Goal: Task Accomplishment & Management: Complete application form

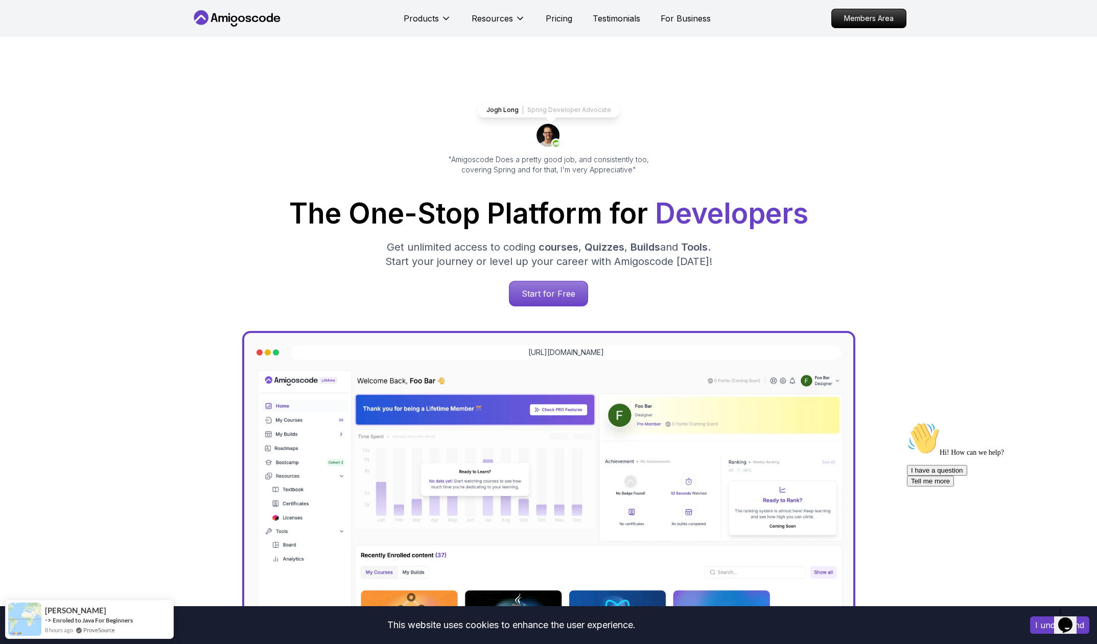
click at [907, 422] on icon "Chat attention grabber" at bounding box center [907, 422] width 0 height 0
click at [861, 19] on p "Members Area" at bounding box center [869, 18] width 71 height 17
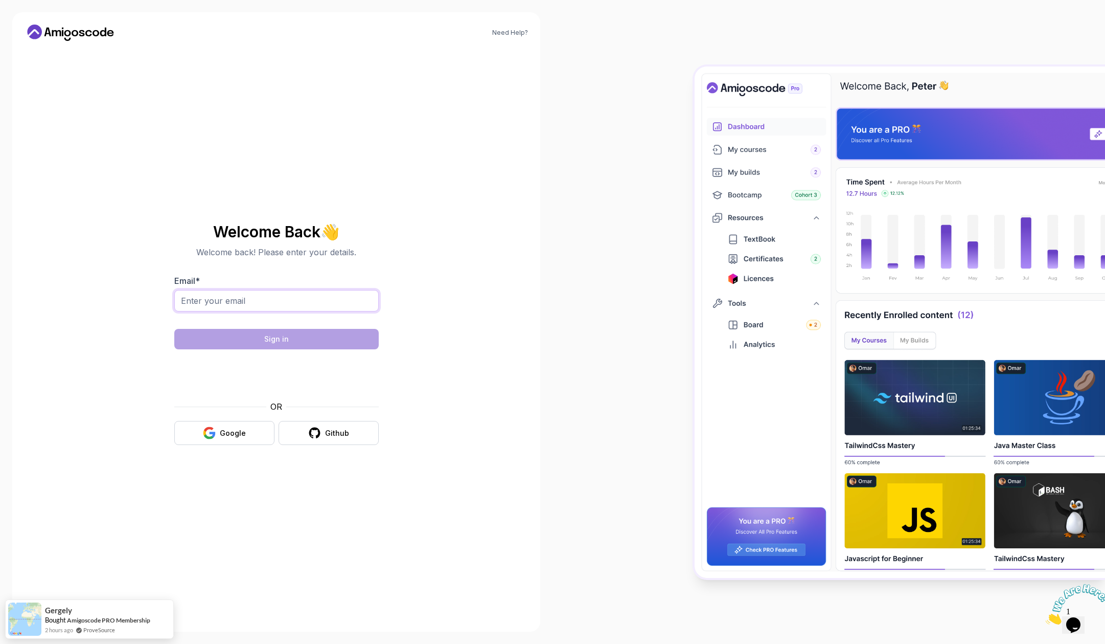
click at [186, 299] on input "Email *" at bounding box center [276, 300] width 204 height 21
click at [0, 643] on com-1password-button at bounding box center [0, 644] width 0 height 0
click at [204, 438] on icon "button" at bounding box center [209, 432] width 13 height 13
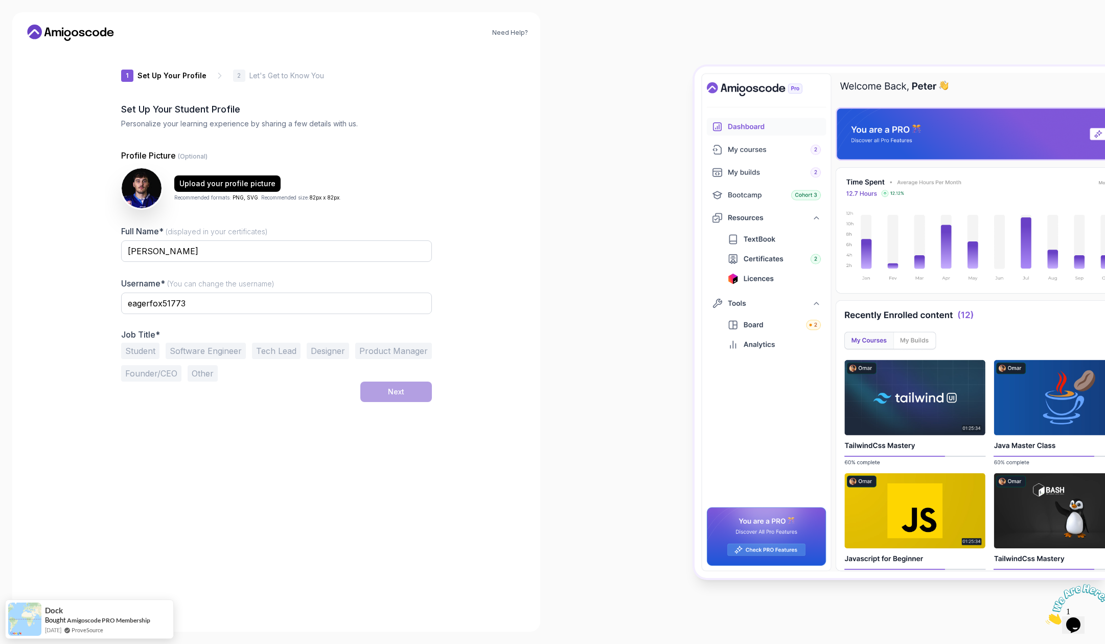
click at [201, 351] on button "Software Engineer" at bounding box center [206, 350] width 80 height 16
click at [139, 355] on button "Student" at bounding box center [140, 350] width 38 height 16
click at [222, 353] on button "Software Engineer" at bounding box center [206, 350] width 80 height 16
click at [154, 303] on input "eagerfox51773" at bounding box center [276, 302] width 311 height 21
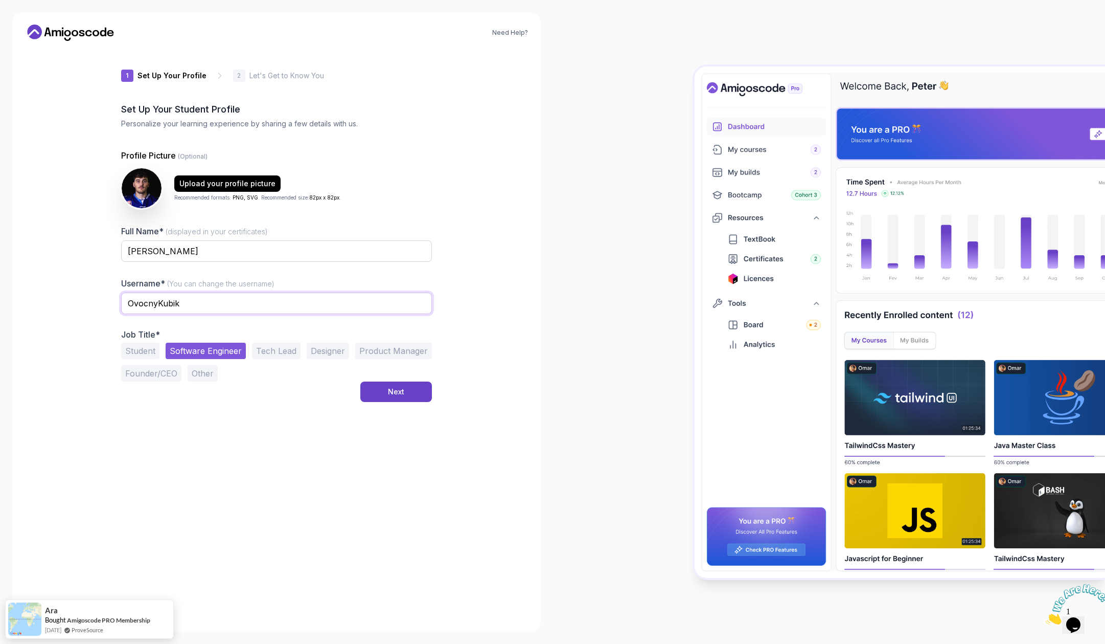
type input "OvocnyKubik"
click at [234, 445] on div "1 Set Up Your Profile 1 Set Up Your Profile 2 Let's Get to Know You Set Up Your…" at bounding box center [276, 334] width 311 height 570
click at [425, 392] on button "Next" at bounding box center [396, 391] width 72 height 20
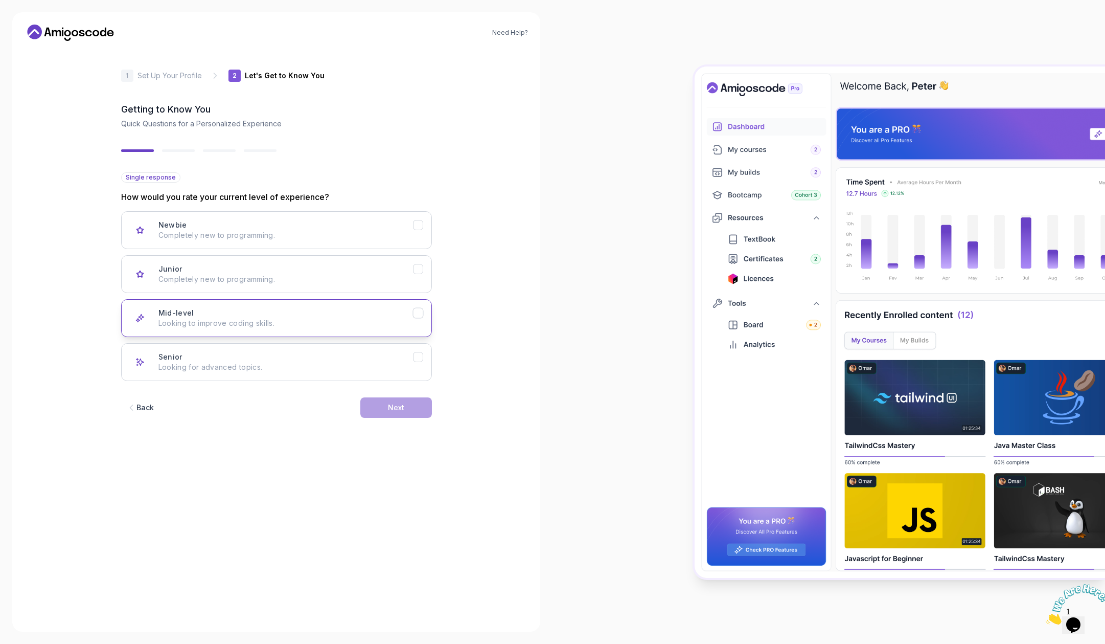
click at [418, 315] on icon "Mid-level" at bounding box center [418, 313] width 10 height 10
click at [395, 413] on button "Next" at bounding box center [396, 407] width 72 height 20
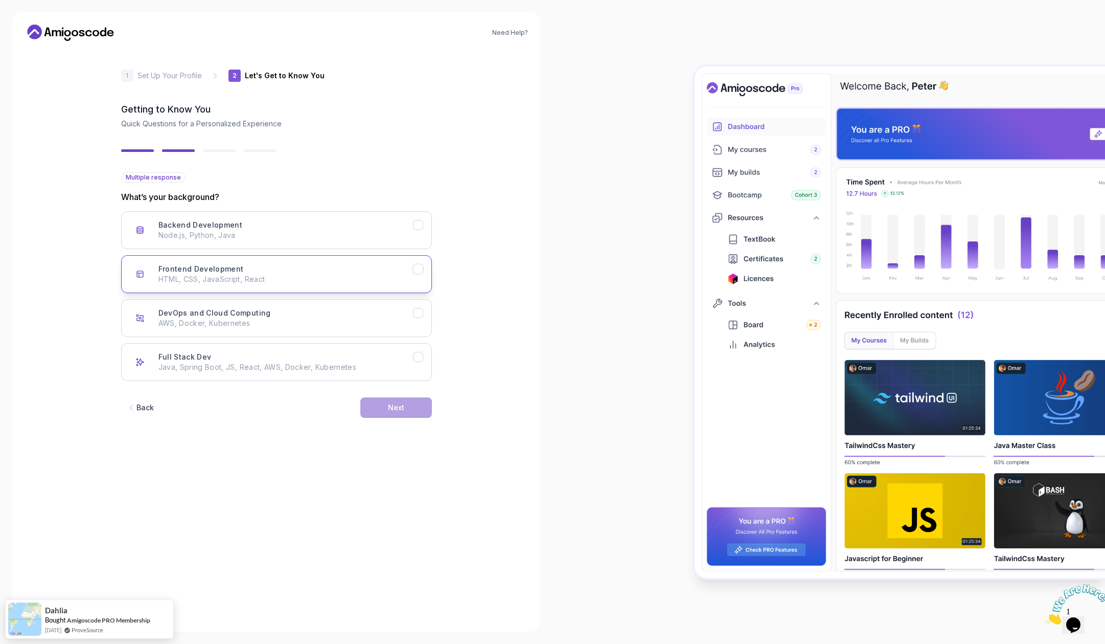
click at [417, 267] on icon "Frontend Development" at bounding box center [418, 269] width 10 height 10
click at [421, 225] on icon "Backend Development" at bounding box center [418, 225] width 10 height 10
click at [403, 413] on button "Next" at bounding box center [396, 407] width 72 height 20
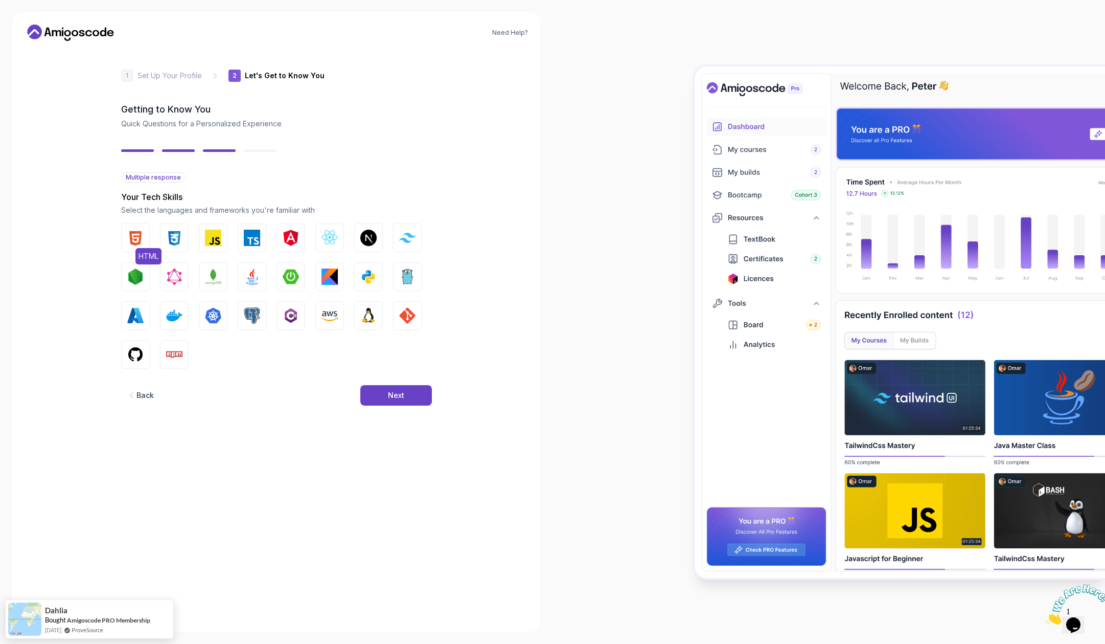
click at [140, 237] on img "button" at bounding box center [135, 238] width 16 height 16
click at [171, 242] on img "button" at bounding box center [174, 238] width 16 height 16
click at [209, 240] on img "button" at bounding box center [213, 238] width 16 height 16
click at [259, 240] on img "button" at bounding box center [252, 238] width 16 height 16
click at [336, 241] on img "button" at bounding box center [330, 238] width 16 height 16
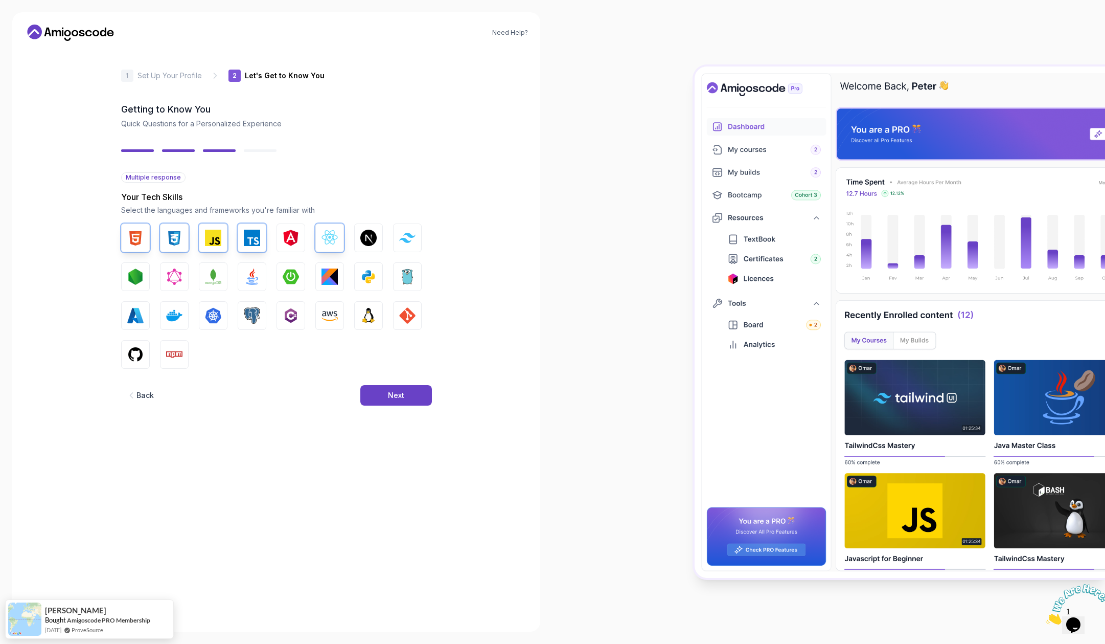
drag, startPoint x: 411, startPoint y: 241, endPoint x: 379, endPoint y: 255, distance: 35.3
click at [411, 241] on img "button" at bounding box center [407, 238] width 16 height 10
click at [171, 277] on img "button" at bounding box center [174, 276] width 16 height 16
click at [142, 282] on img "button" at bounding box center [135, 276] width 16 height 16
click at [250, 280] on img "button" at bounding box center [252, 276] width 16 height 16
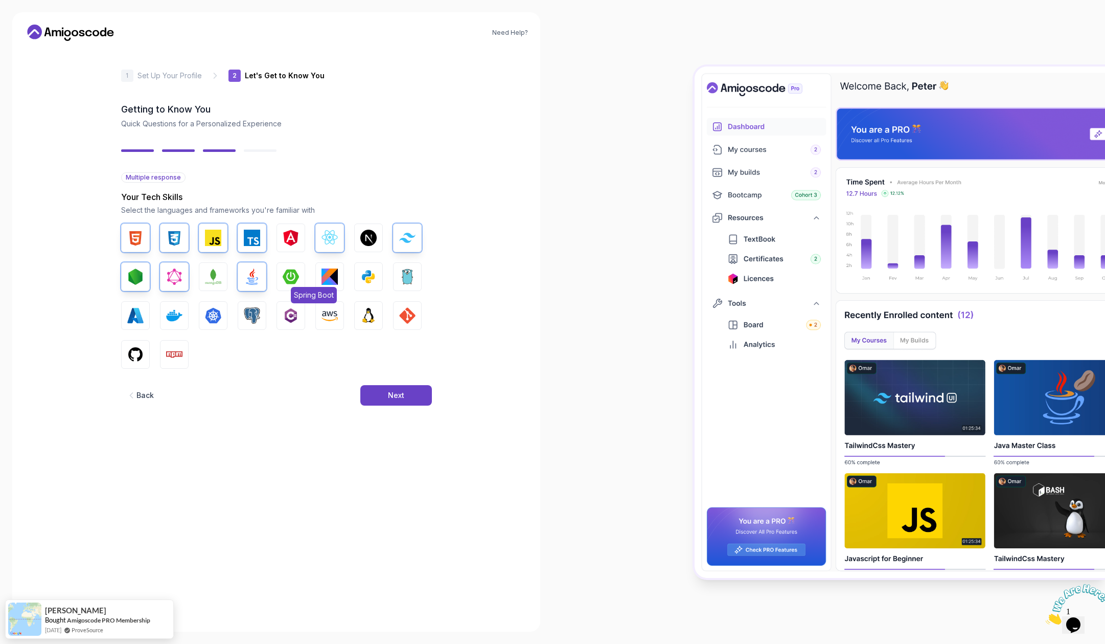
click at [293, 279] on img "button" at bounding box center [291, 276] width 16 height 16
click at [332, 279] on img "button" at bounding box center [330, 276] width 16 height 16
click at [329, 277] on img "button" at bounding box center [330, 276] width 16 height 16
click at [400, 317] on img "button" at bounding box center [407, 315] width 16 height 16
click at [174, 355] on img "button" at bounding box center [174, 354] width 16 height 16
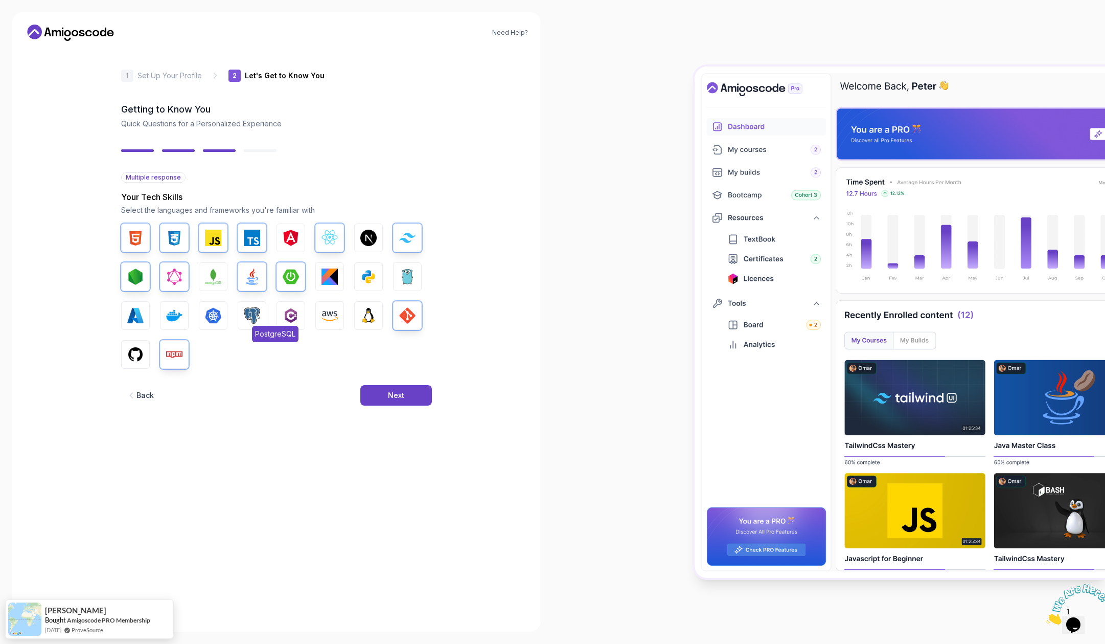
click at [249, 318] on img "button" at bounding box center [252, 315] width 16 height 16
click at [382, 392] on button "Next" at bounding box center [396, 395] width 72 height 20
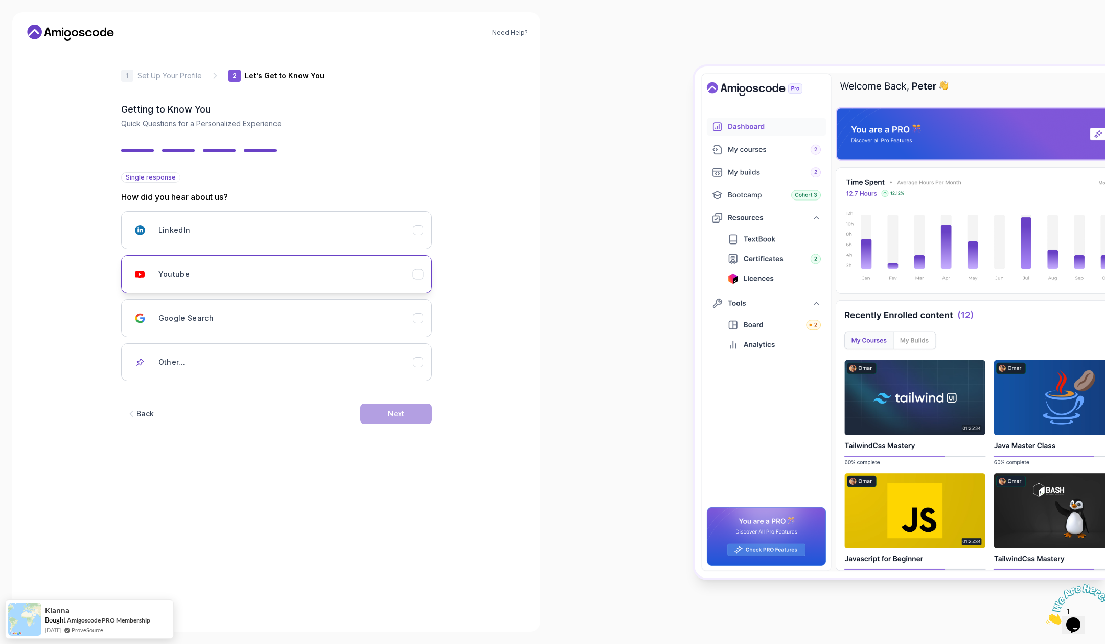
click at [422, 275] on icon "Youtube" at bounding box center [418, 274] width 10 height 10
click at [383, 408] on button "Next" at bounding box center [396, 413] width 72 height 20
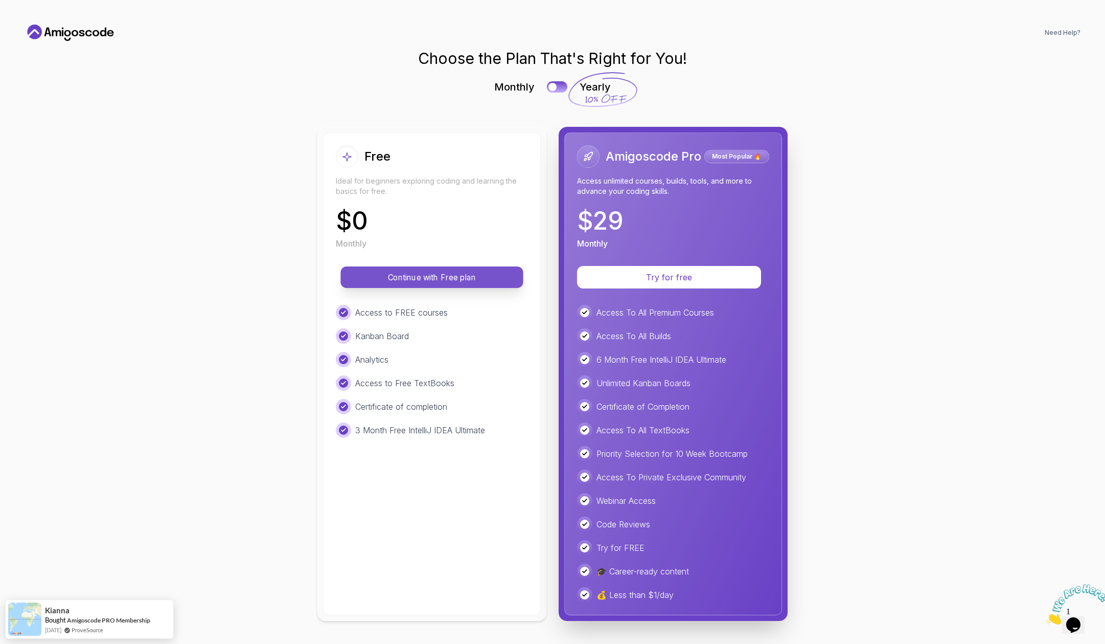
click at [454, 281] on p "Continue with Free plan" at bounding box center [431, 277] width 159 height 12
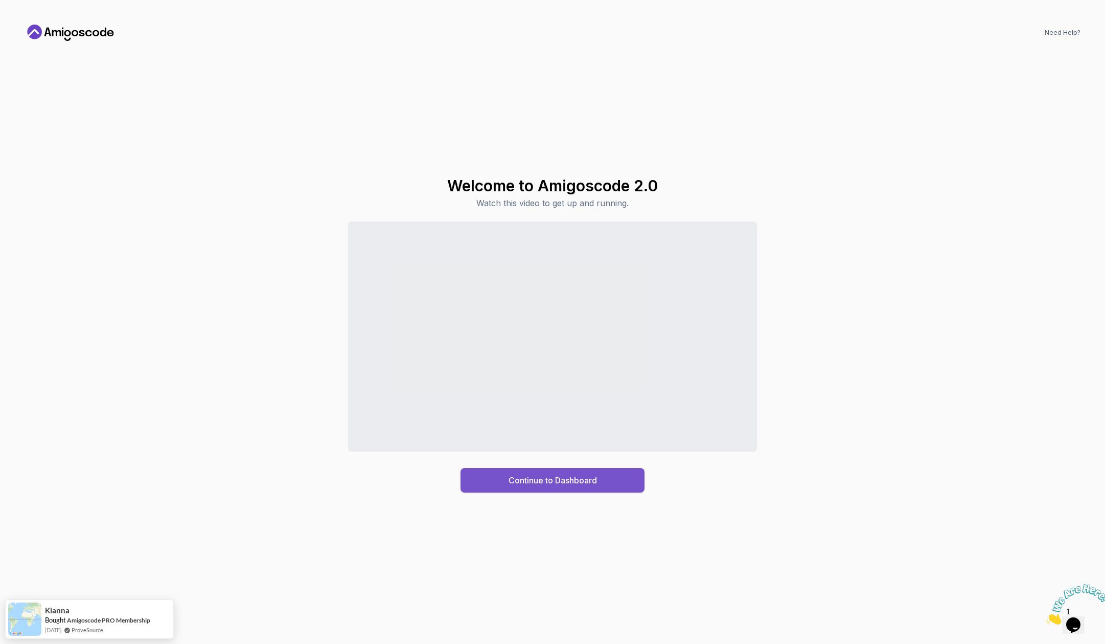
click at [519, 482] on div "Continue to Dashboard" at bounding box center [553, 480] width 88 height 12
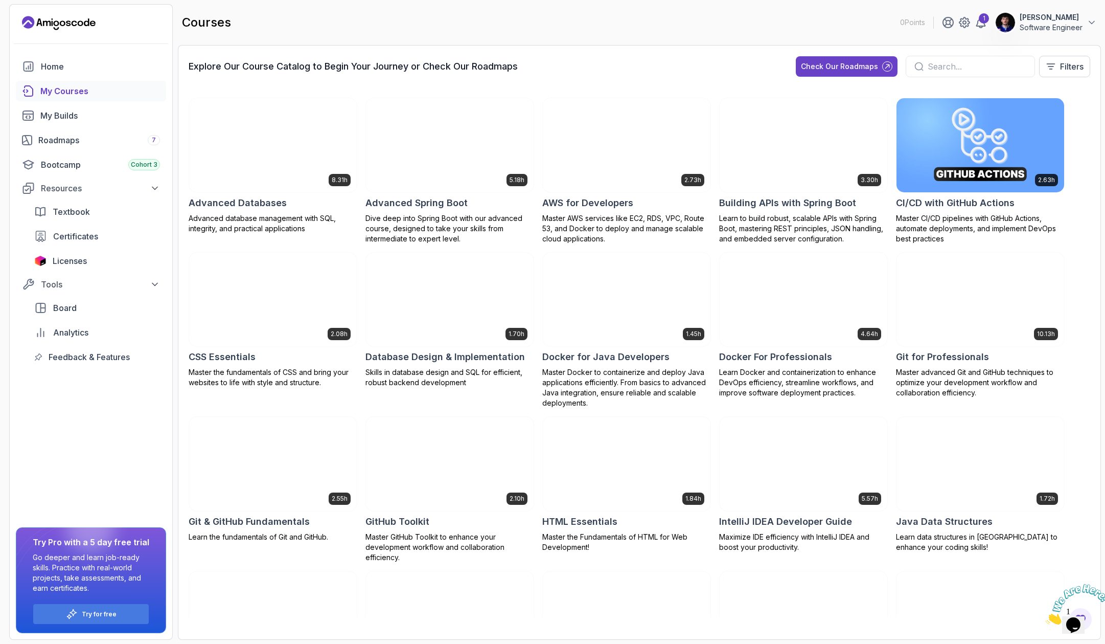
click at [145, 451] on div "Home My Courses My Builds Roadmaps 7 Bootcamp Cohort 3 Resources Textbook Certi…" at bounding box center [91, 347] width 163 height 583
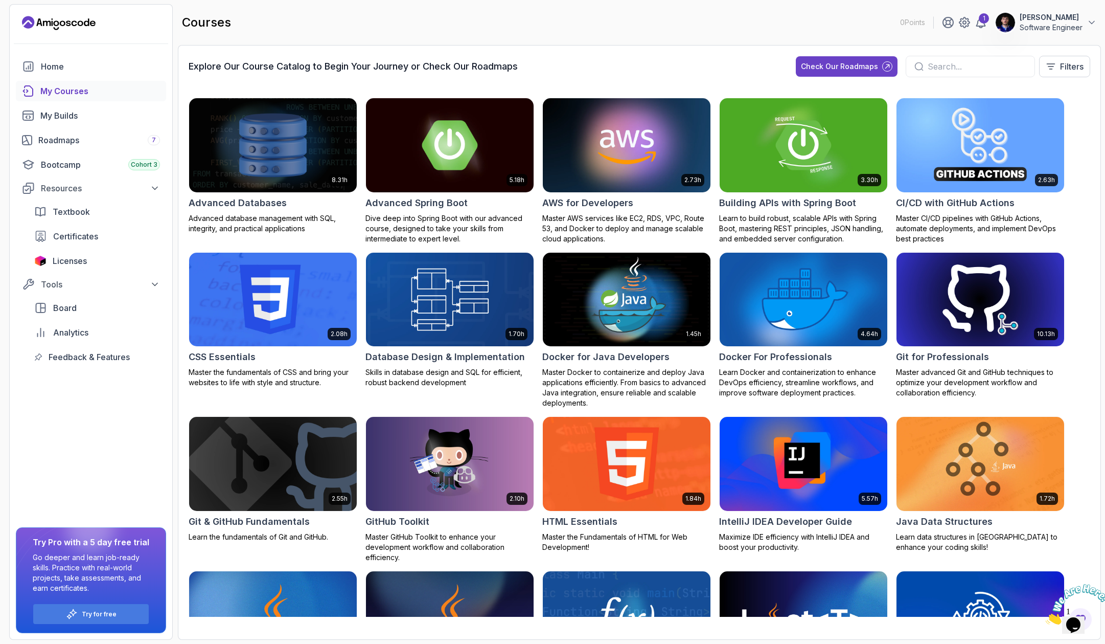
click at [951, 67] on input "text" at bounding box center [977, 66] width 99 height 12
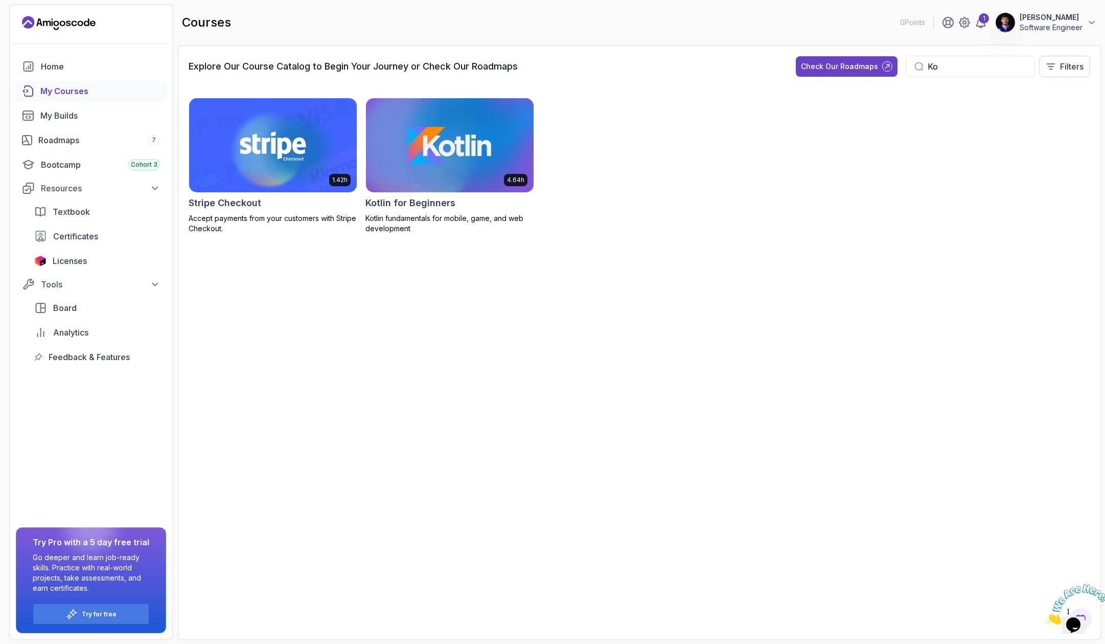
type input "Ko"
click at [442, 200] on h2 "Kotlin for Beginners" at bounding box center [410, 203] width 90 height 14
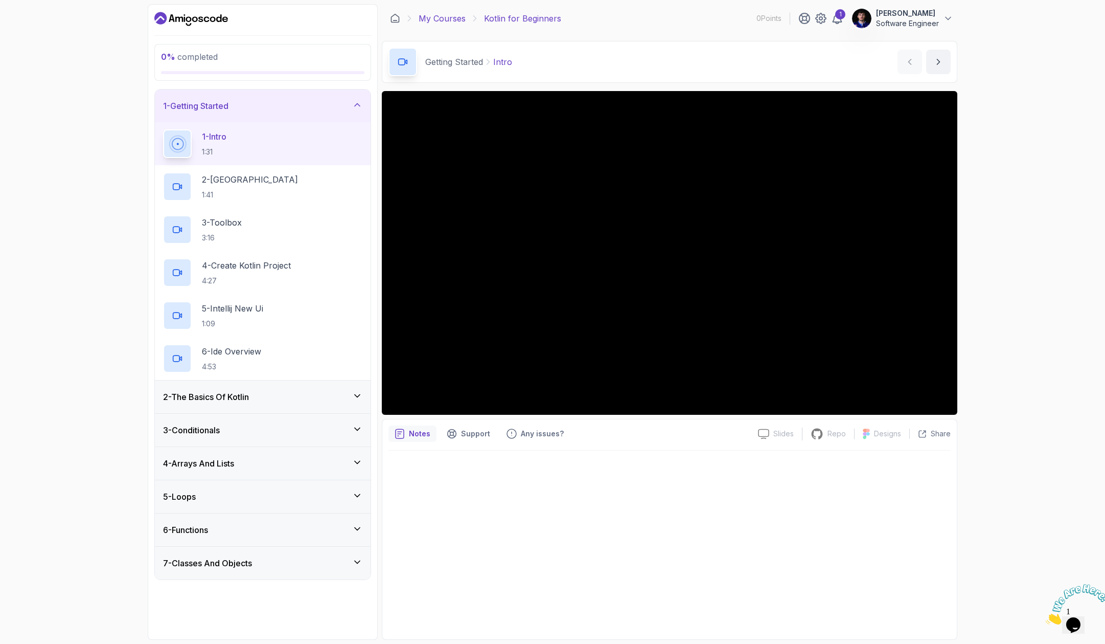
click at [439, 13] on link "My Courses" at bounding box center [442, 18] width 47 height 12
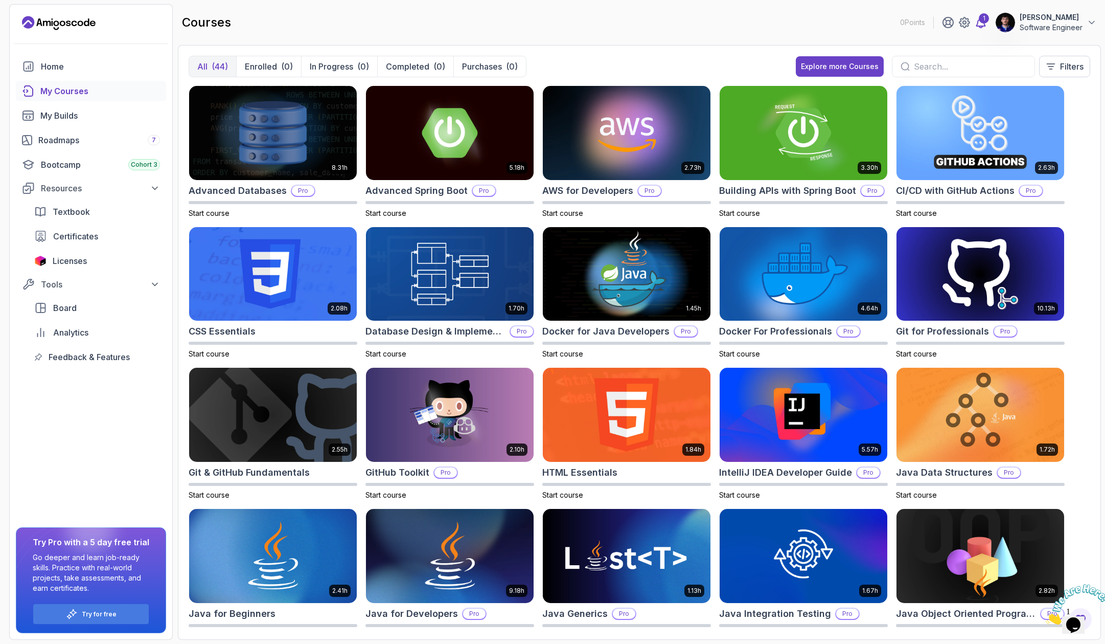
click at [984, 23] on div "1" at bounding box center [984, 18] width 10 height 10
